Goal: Transaction & Acquisition: Purchase product/service

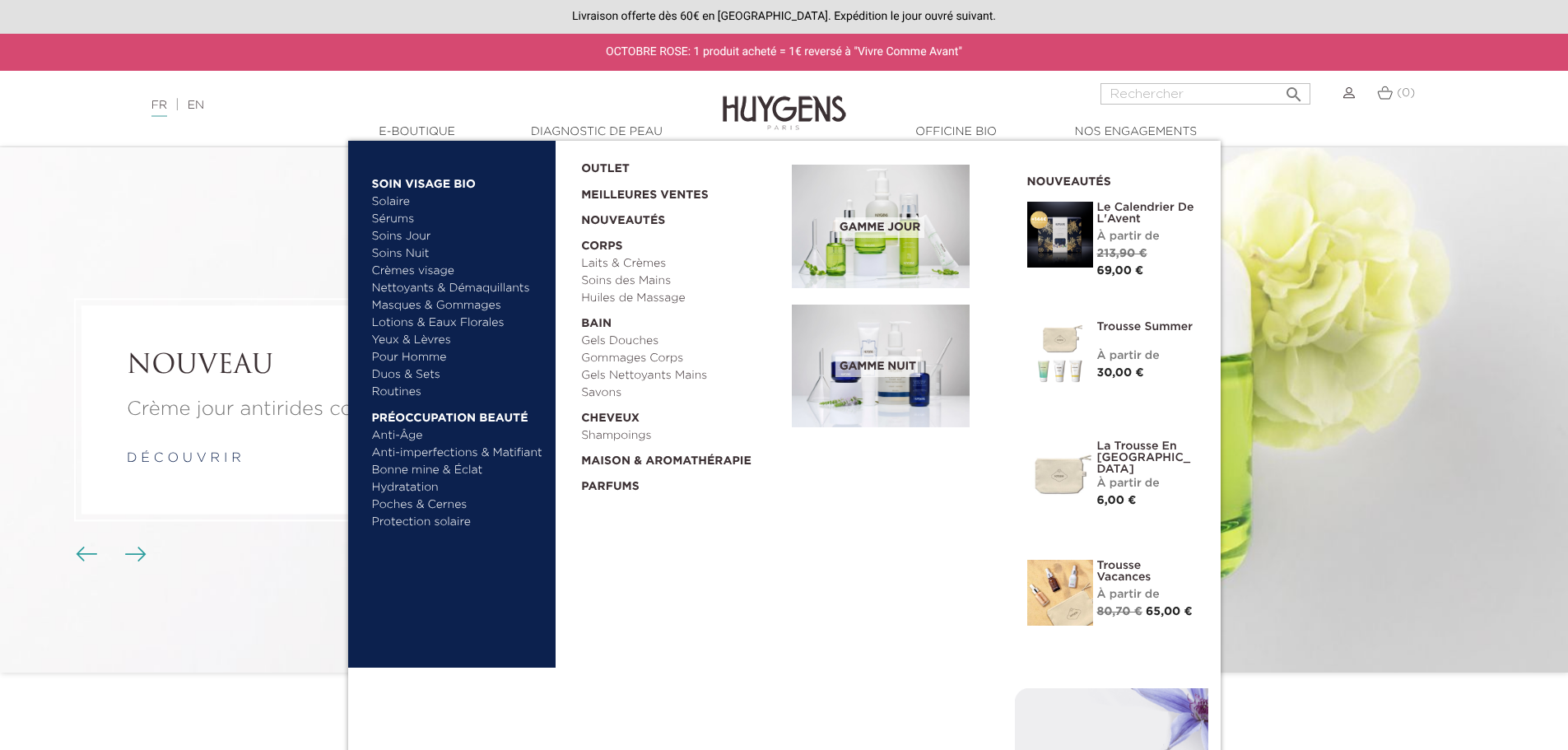
click at [396, 215] on link "Sérums" at bounding box center [458, 219] width 172 height 17
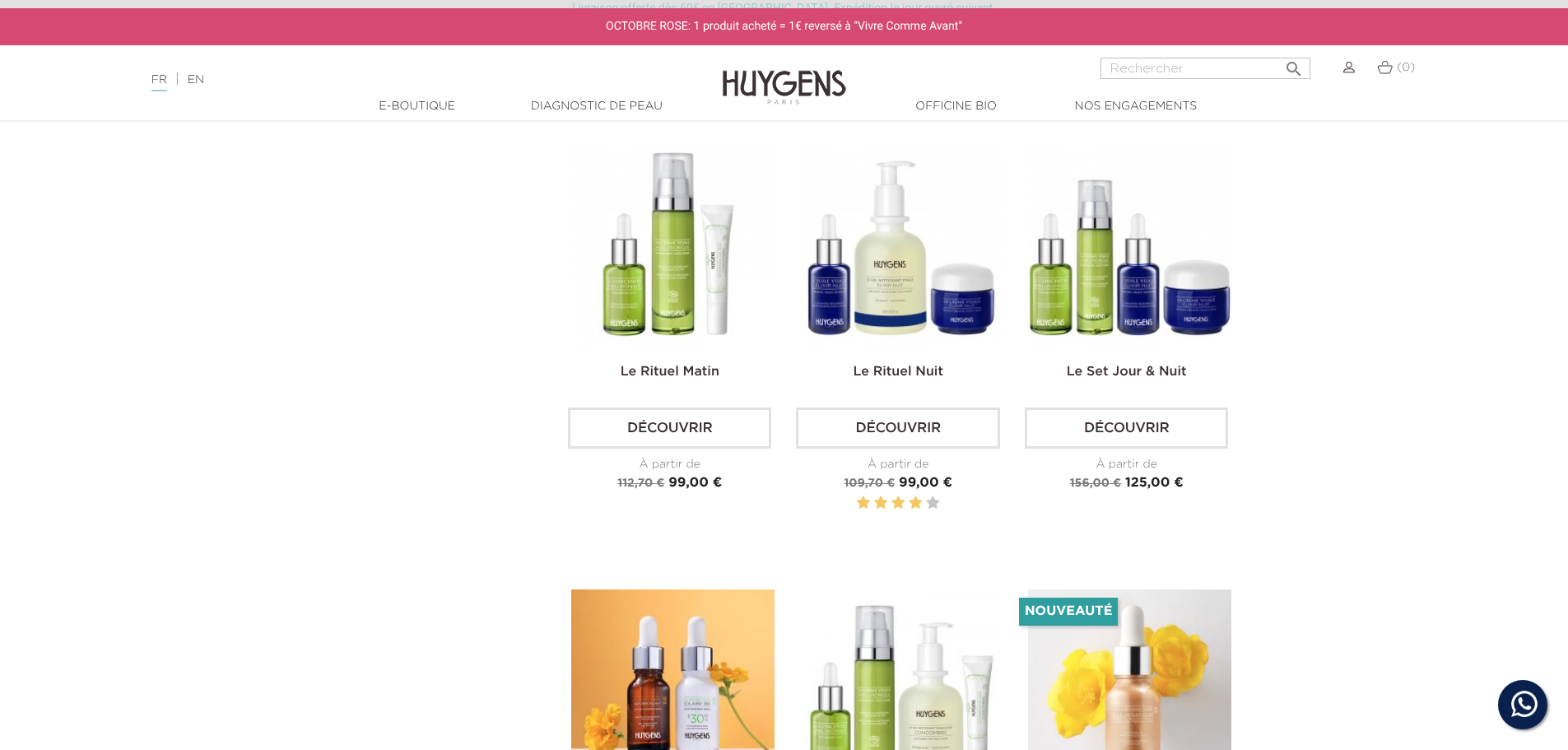
scroll to position [2798, 0]
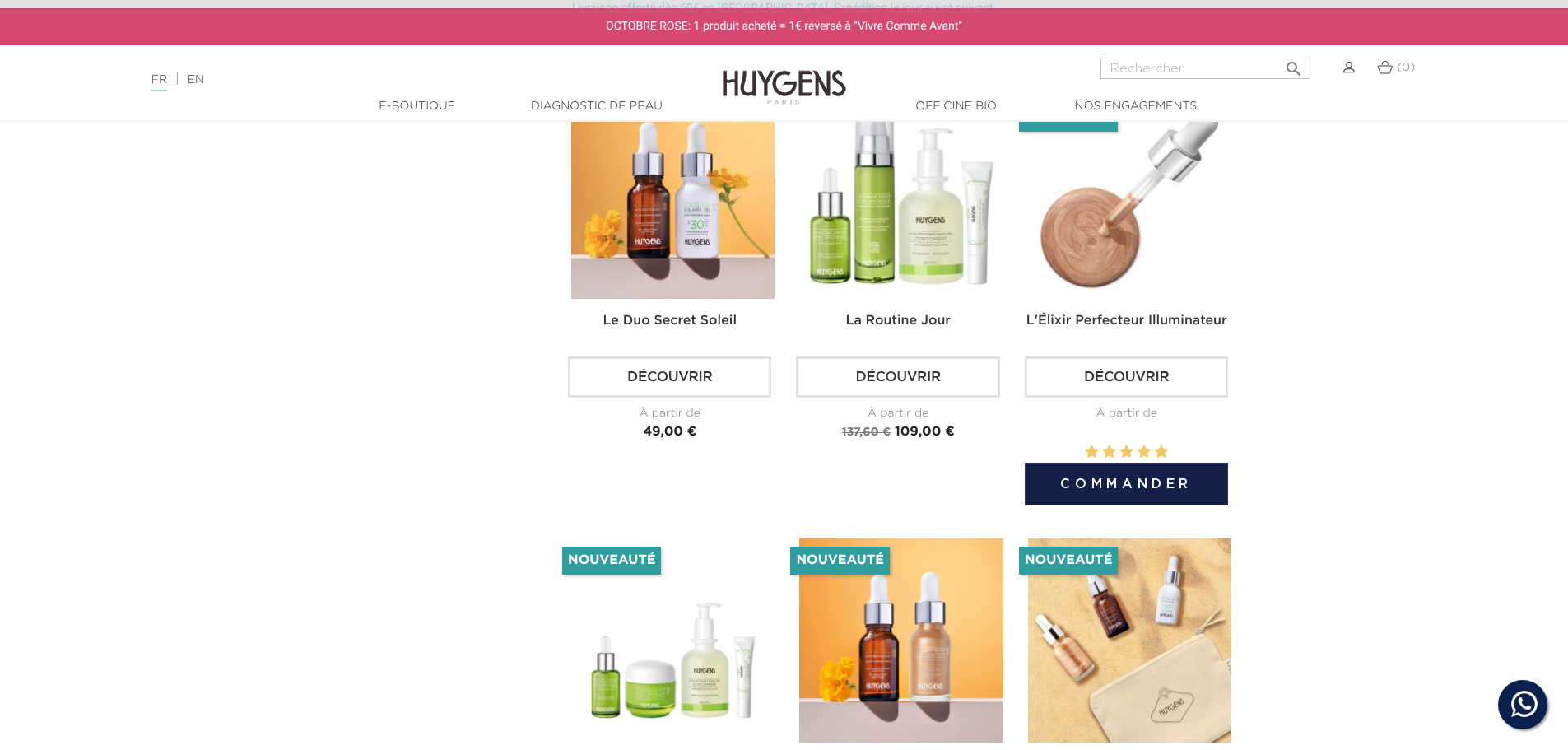
click at [1088, 236] on img at bounding box center [1129, 197] width 204 height 203
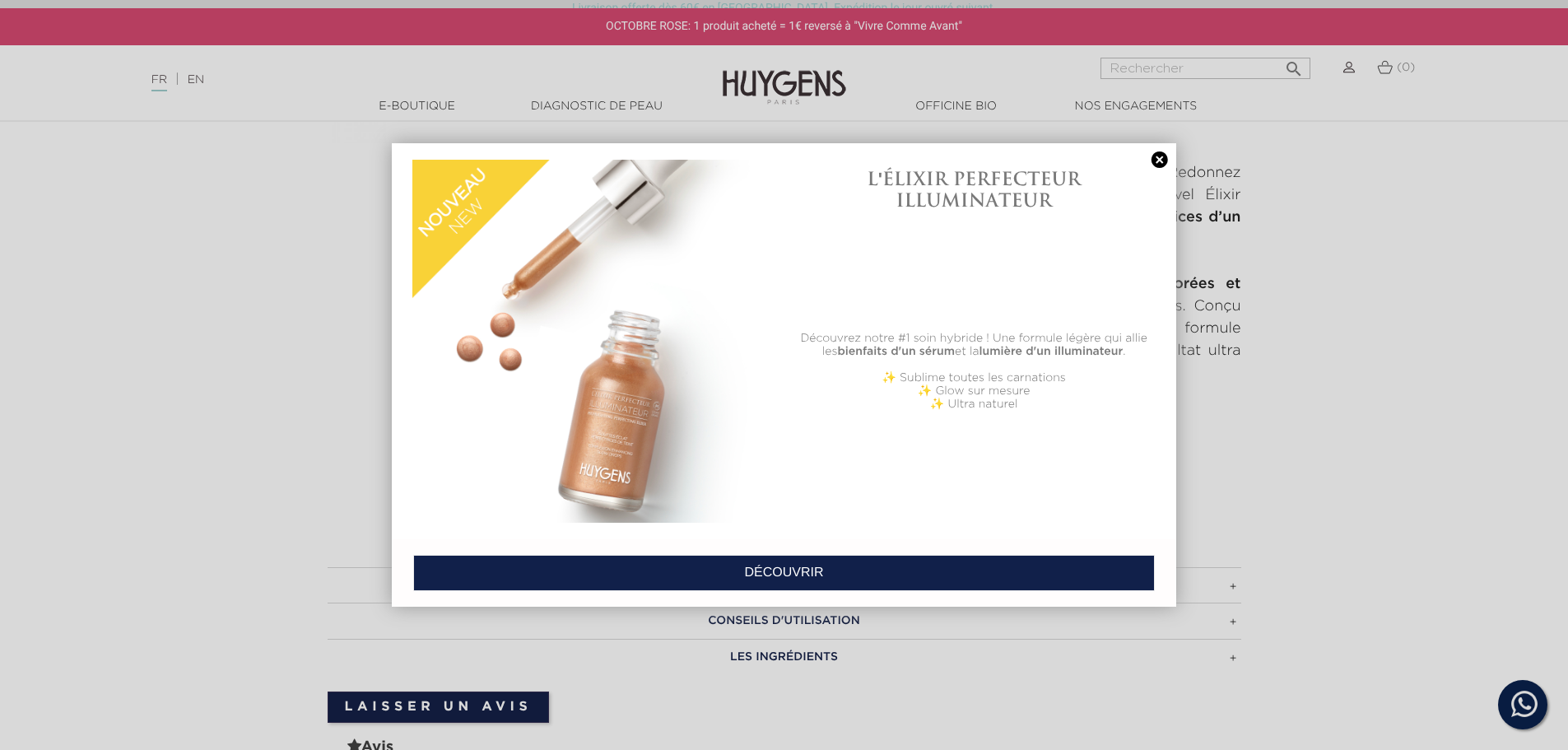
scroll to position [658, 0]
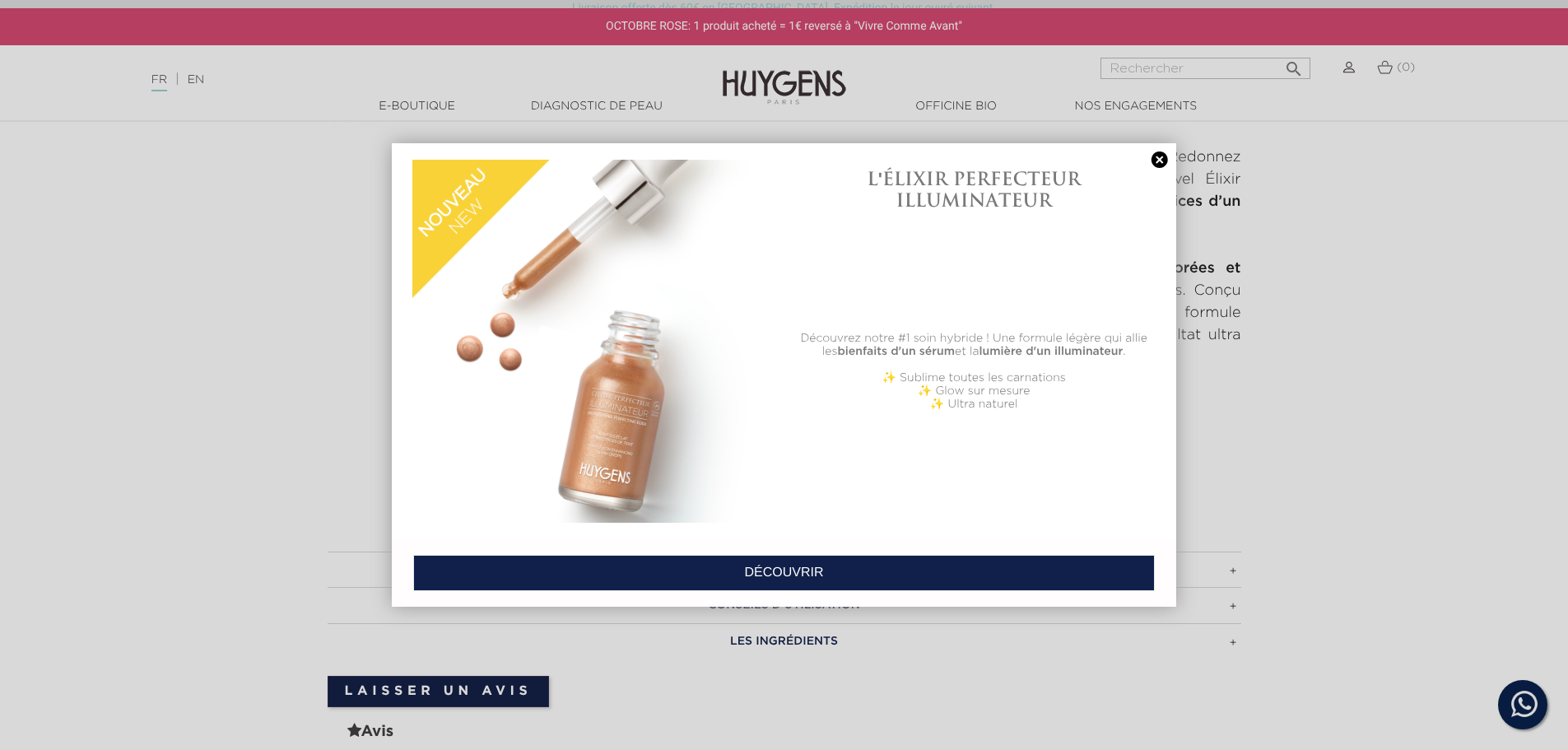
click at [1164, 158] on link at bounding box center [1159, 160] width 23 height 17
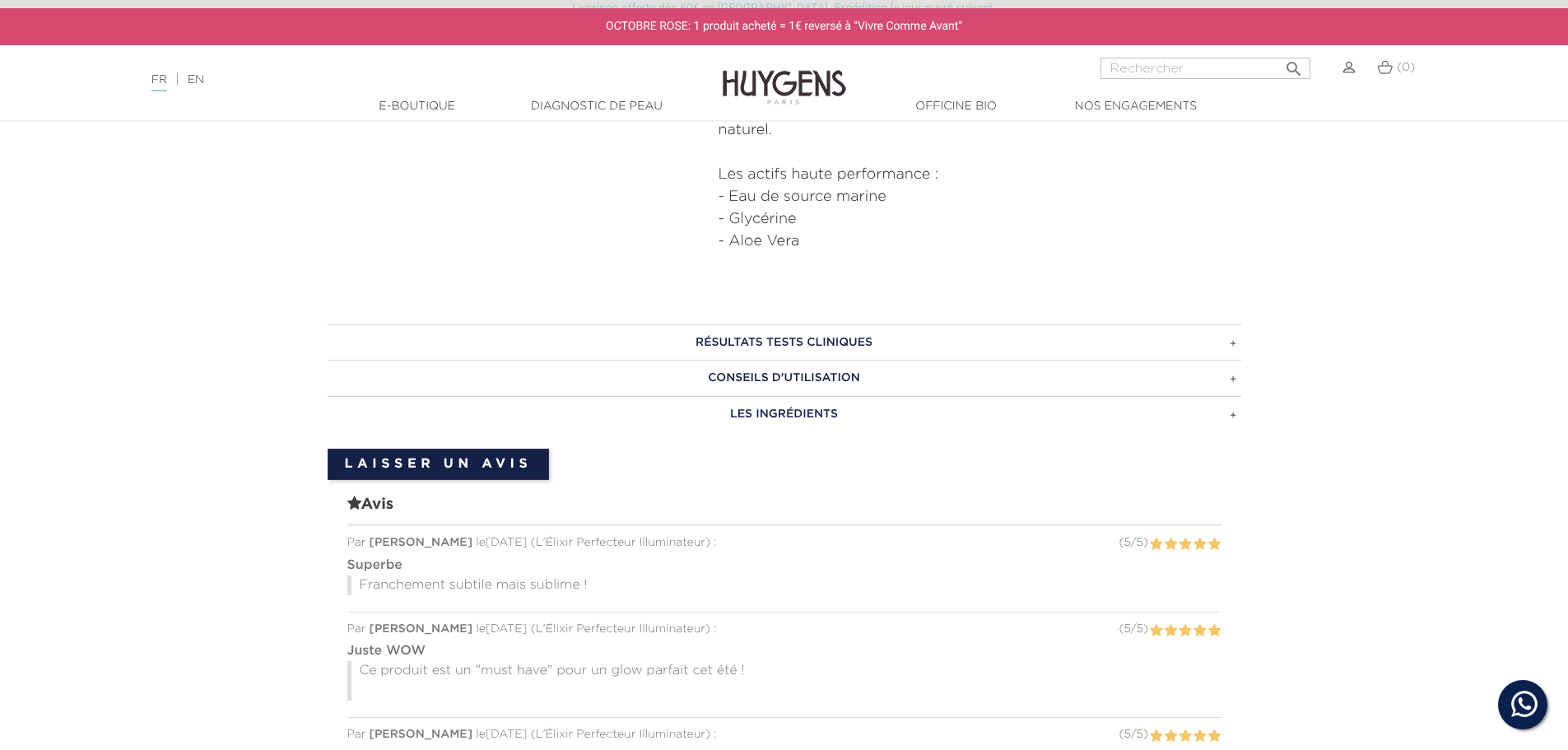
scroll to position [906, 0]
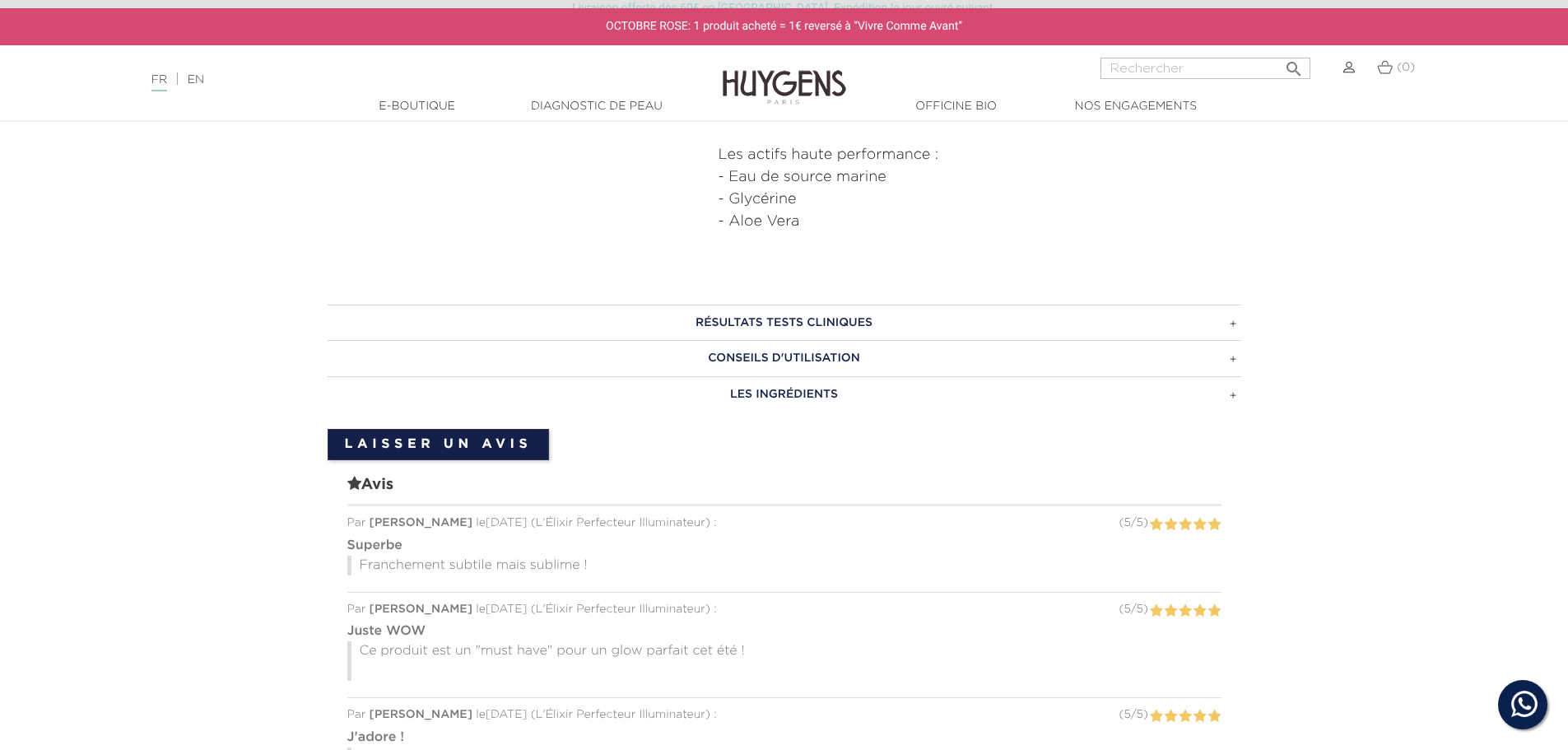
click at [809, 354] on h3 "CONSEILS D'UTILISATION" at bounding box center [784, 358] width 913 height 37
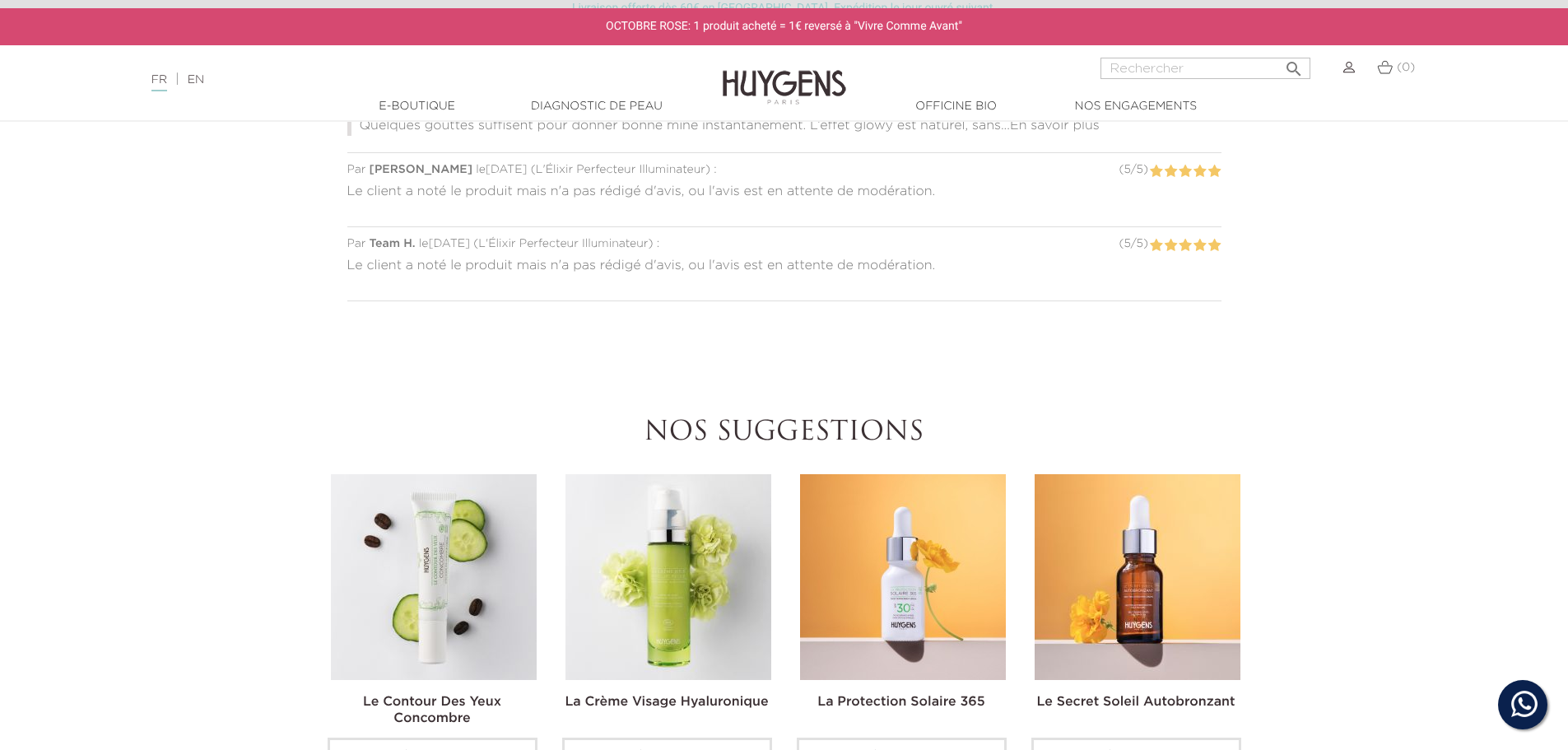
scroll to position [2057, 0]
